Goal: Entertainment & Leisure: Consume media (video, audio)

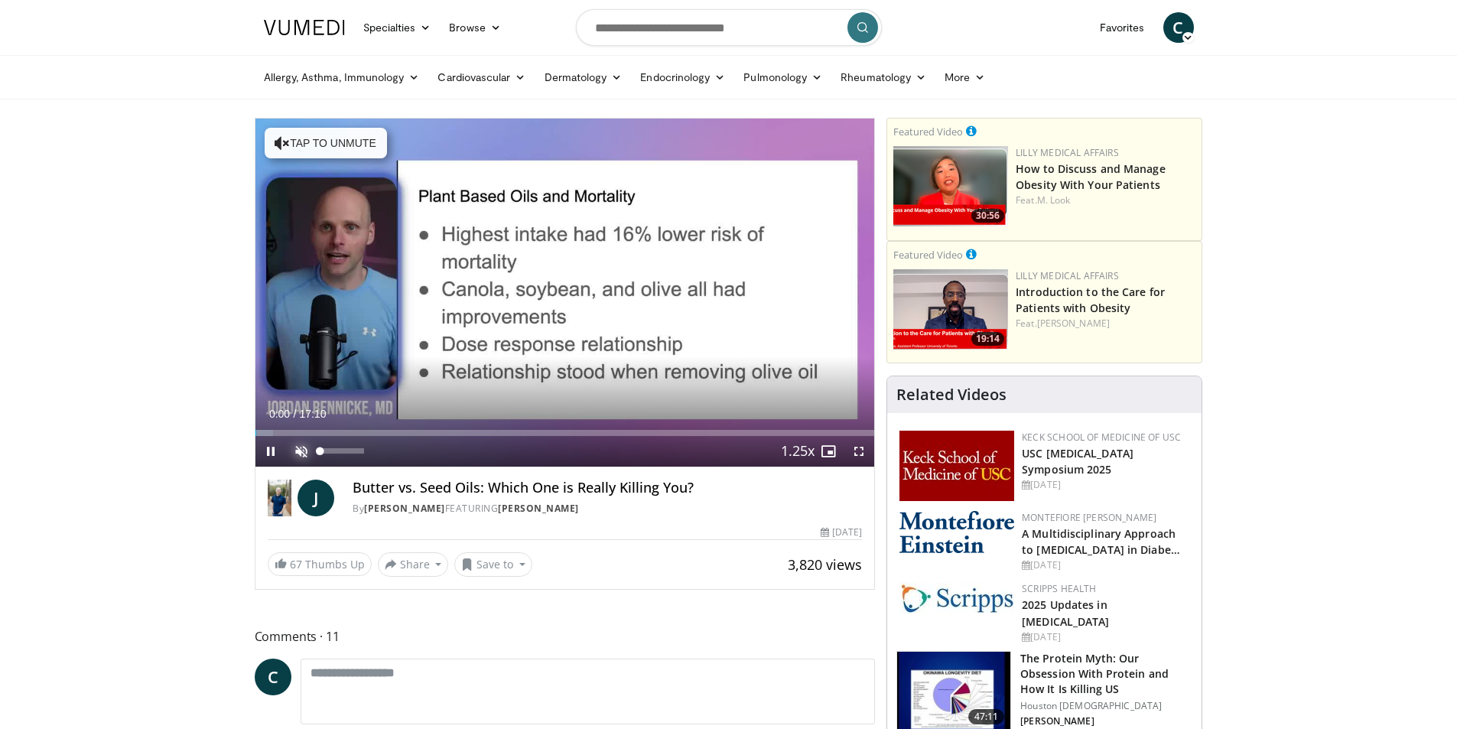
click at [301, 452] on span "Video Player" at bounding box center [301, 451] width 31 height 31
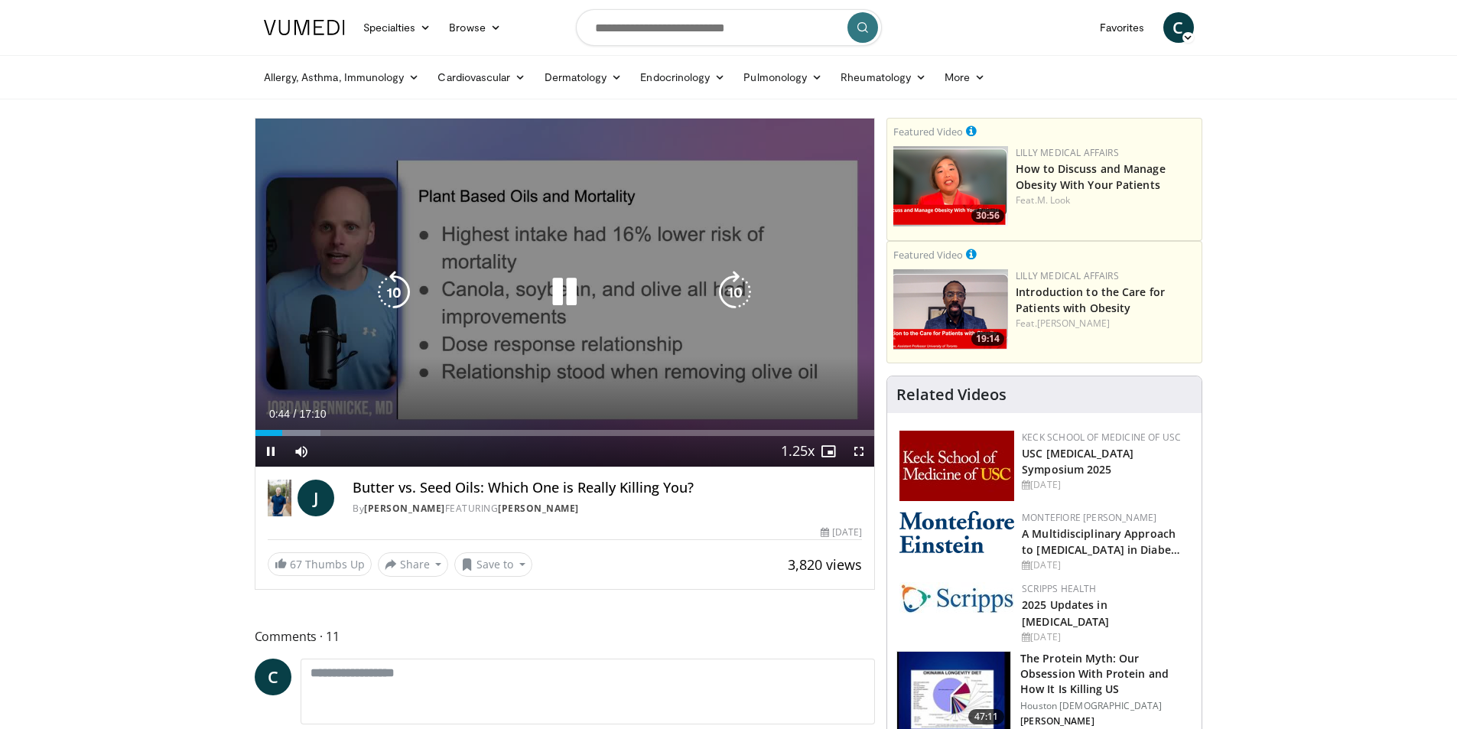
click at [726, 290] on icon "Video Player" at bounding box center [735, 292] width 43 height 43
click at [392, 285] on icon "Video Player" at bounding box center [393, 292] width 43 height 43
click at [559, 294] on icon "Video Player" at bounding box center [564, 292] width 43 height 43
click at [561, 283] on icon "Video Player" at bounding box center [564, 292] width 43 height 43
click at [562, 294] on icon "Video Player" at bounding box center [564, 292] width 43 height 43
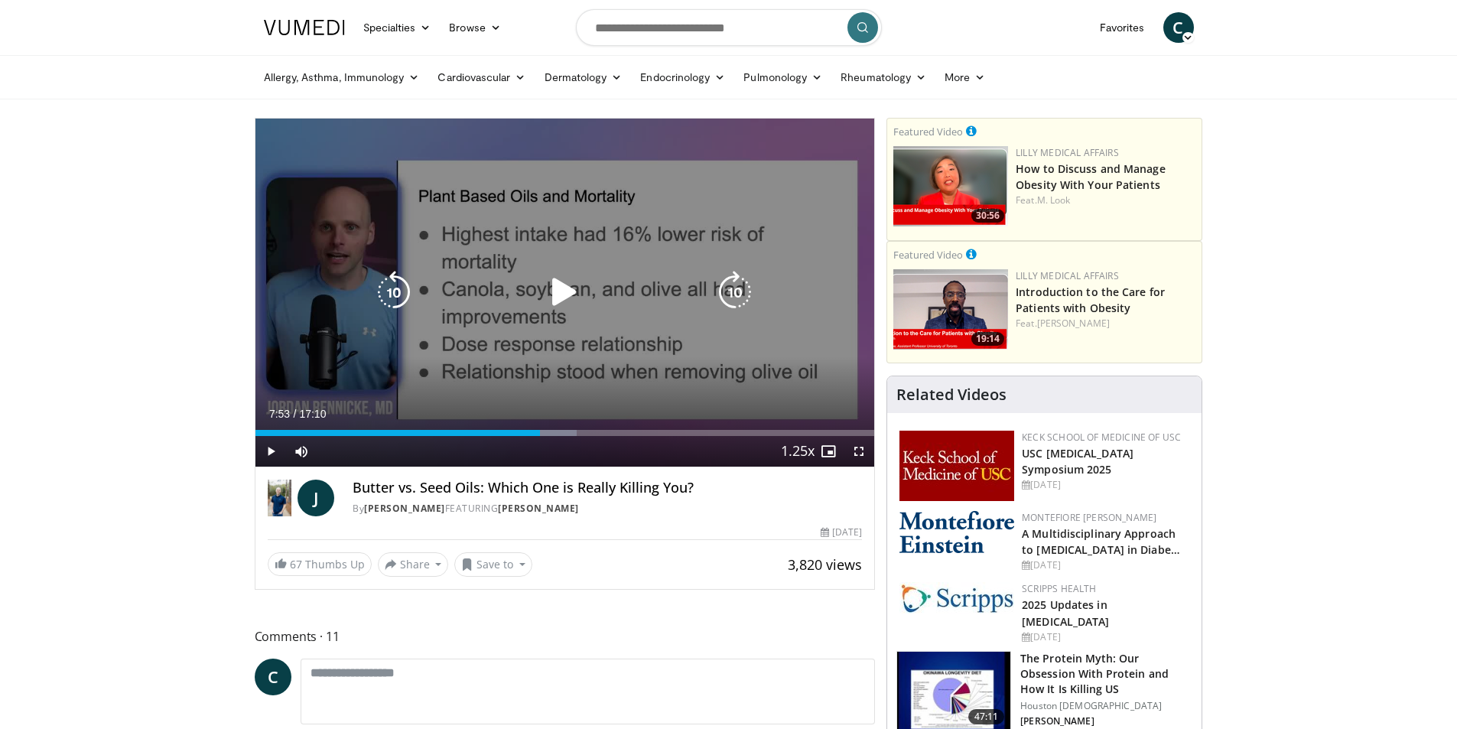
click at [559, 293] on icon "Video Player" at bounding box center [564, 292] width 43 height 43
click at [559, 291] on icon "Video Player" at bounding box center [564, 292] width 43 height 43
click at [566, 280] on icon "Video Player" at bounding box center [564, 292] width 43 height 43
click at [735, 292] on icon "Video Player" at bounding box center [735, 292] width 43 height 43
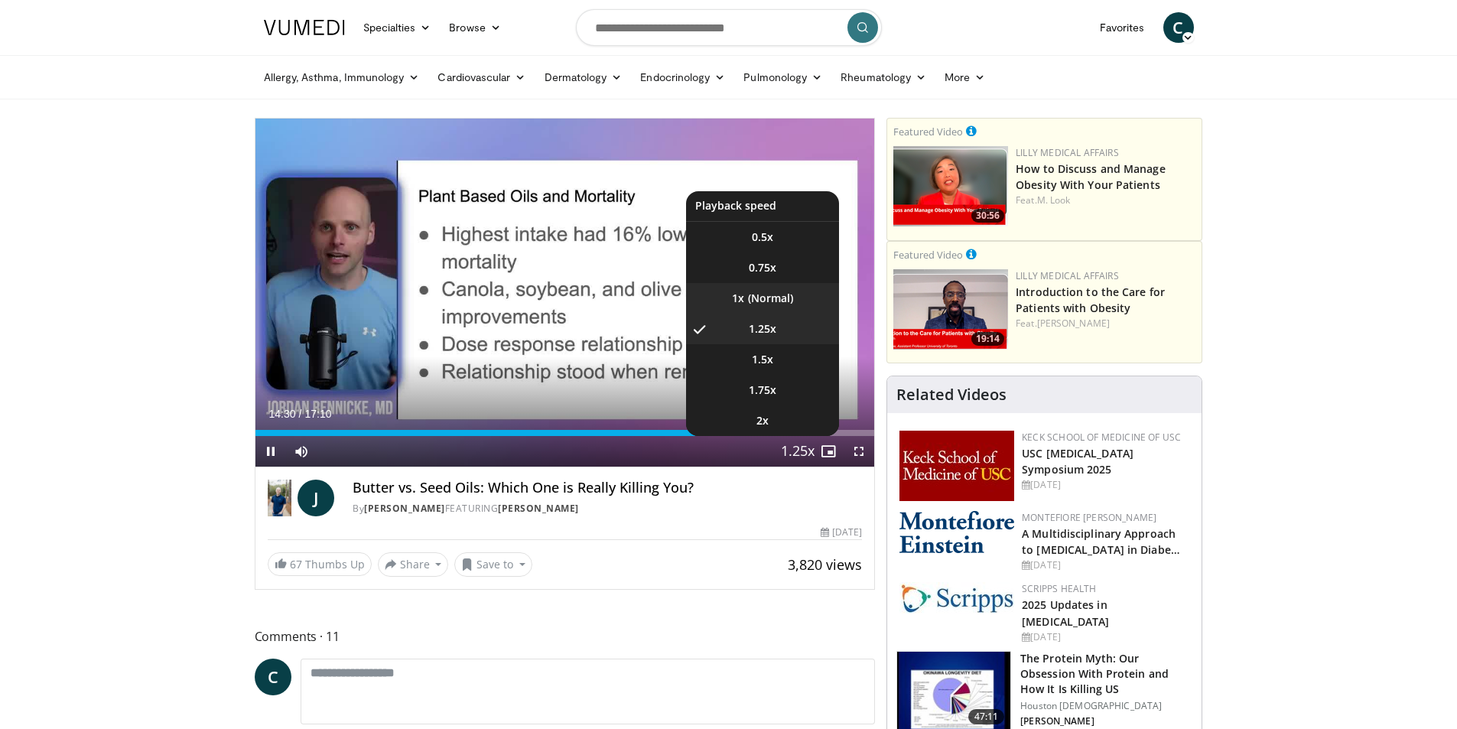
click at [768, 293] on li "1x" at bounding box center [762, 298] width 153 height 31
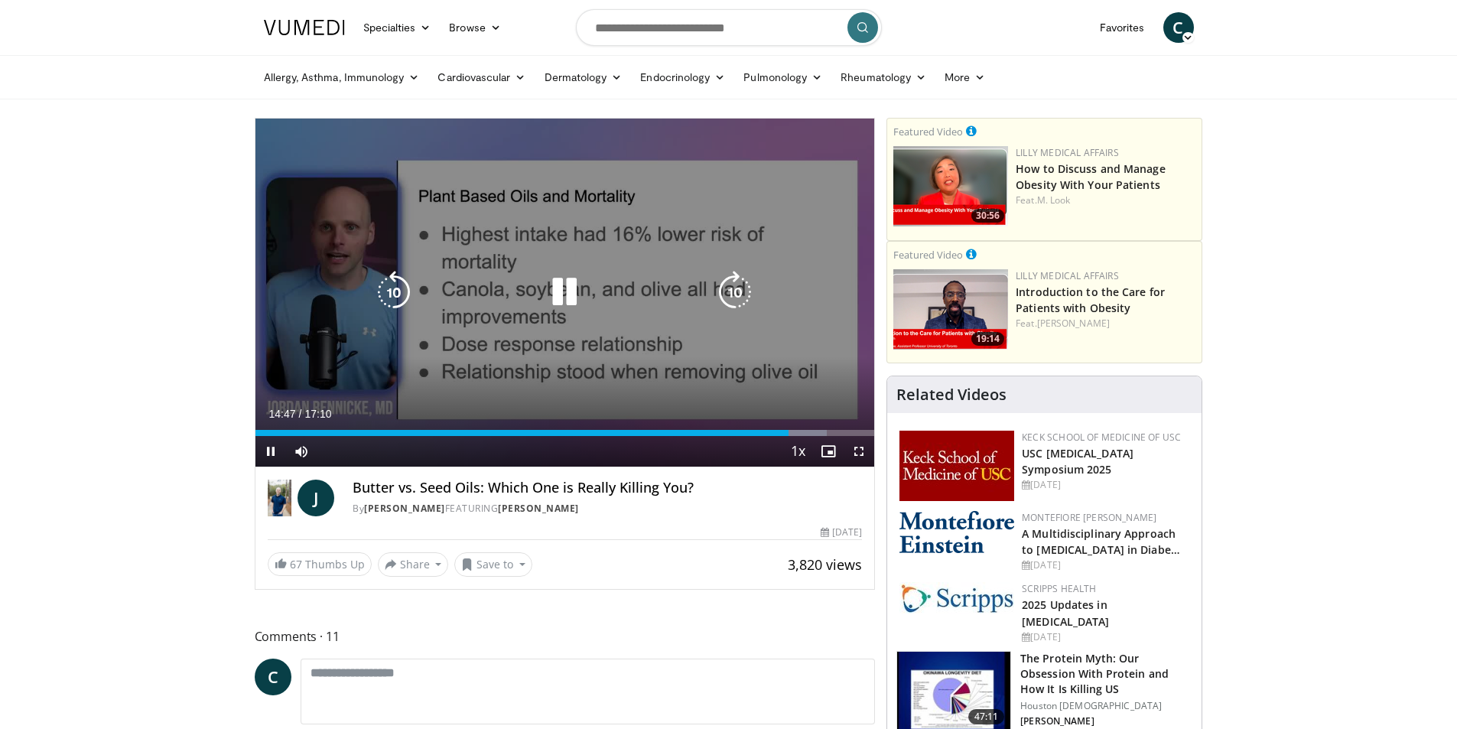
click at [735, 291] on icon "Video Player" at bounding box center [735, 292] width 43 height 43
click at [392, 291] on icon "Video Player" at bounding box center [393, 292] width 43 height 43
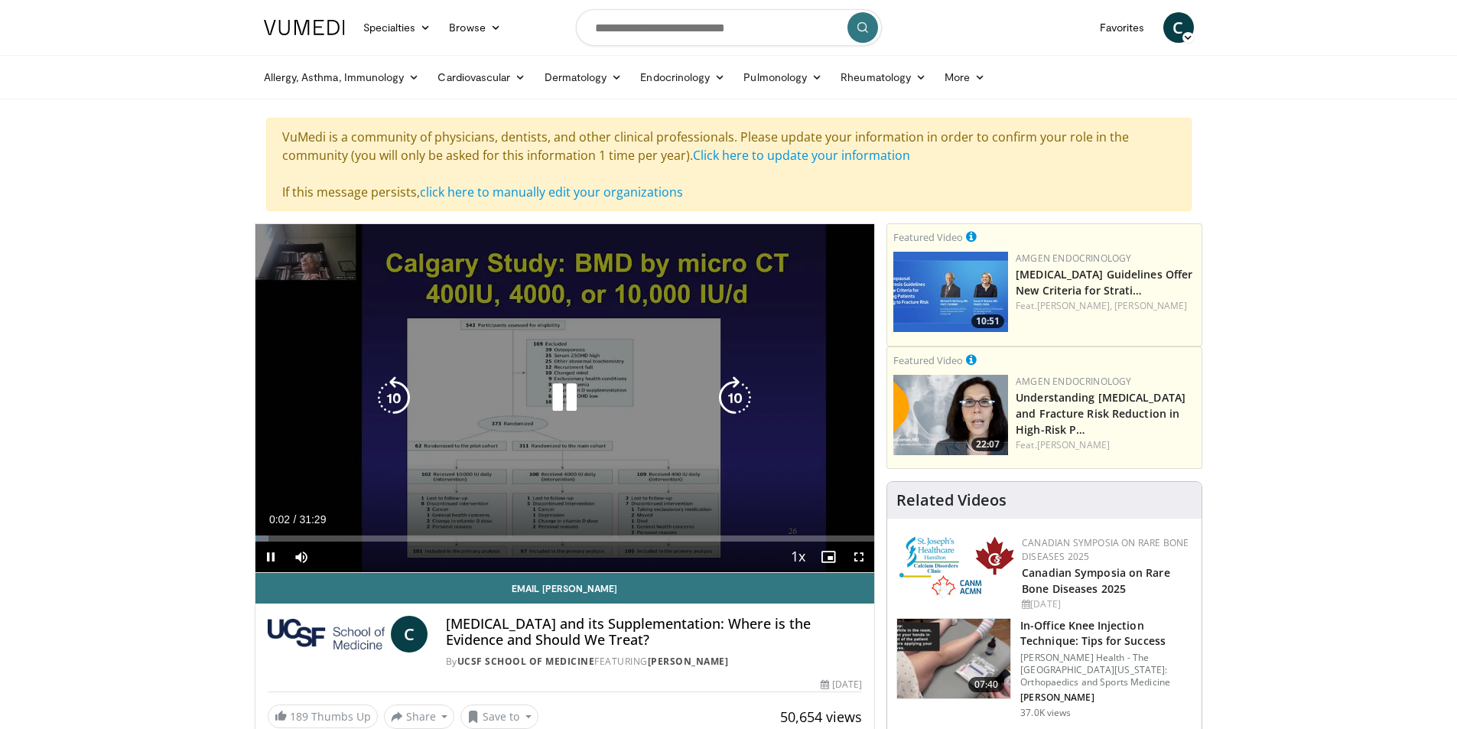
click at [570, 395] on icon "Video Player" at bounding box center [564, 397] width 43 height 43
